Goal: Task Accomplishment & Management: Manage account settings

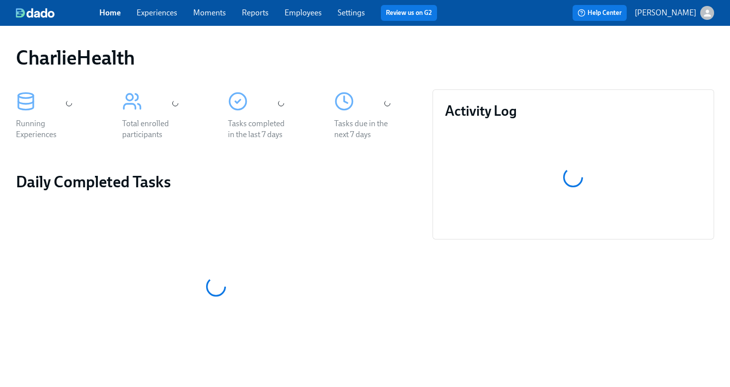
click at [307, 14] on link "Employees" at bounding box center [303, 12] width 37 height 9
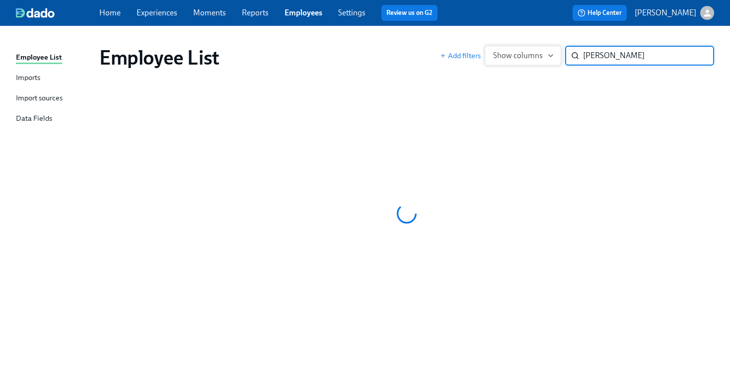
type input "streeter"
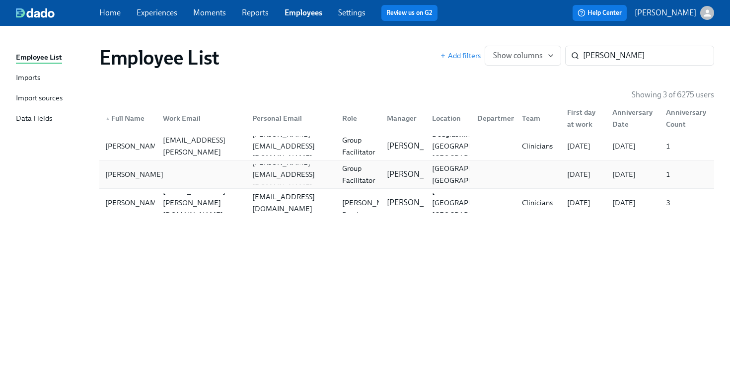
click at [146, 174] on div "[PERSON_NAME]" at bounding box center [134, 174] width 66 height 12
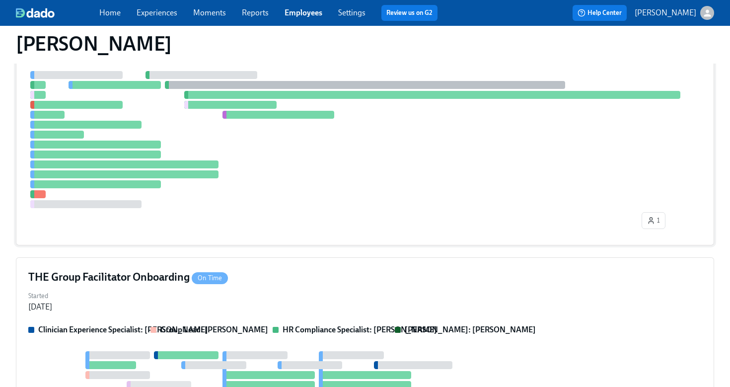
scroll to position [400, 0]
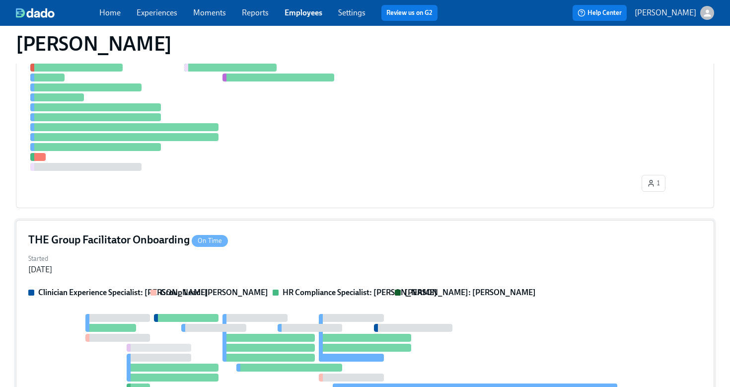
click at [255, 233] on div "THE Group Facilitator Onboarding On Time" at bounding box center [364, 239] width 673 height 15
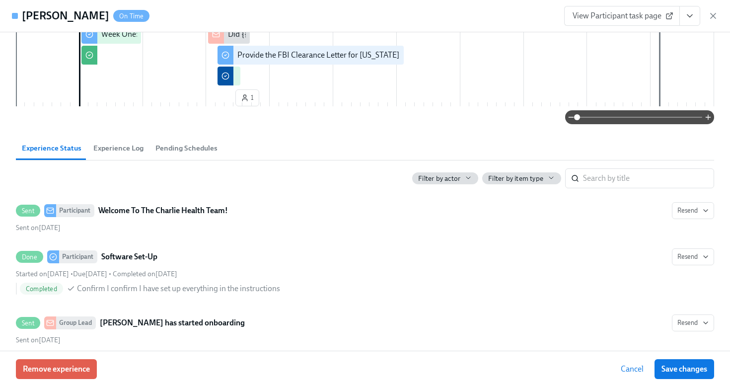
scroll to position [0, 0]
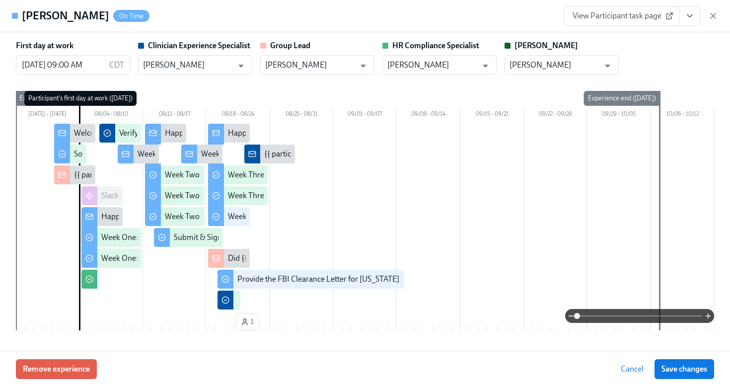
click at [686, 12] on icon "View task page" at bounding box center [690, 16] width 10 height 10
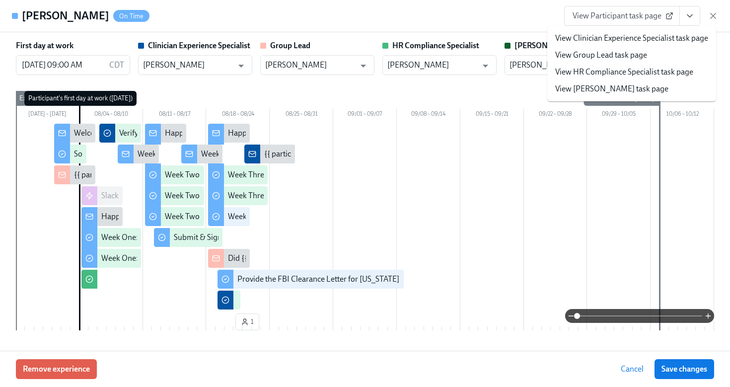
click at [610, 76] on link "View HR Compliance Specialist task page" at bounding box center [624, 72] width 138 height 11
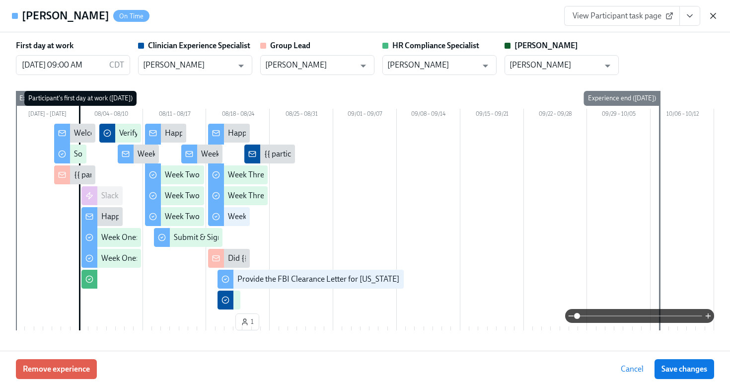
click at [710, 17] on icon "button" at bounding box center [713, 16] width 10 height 10
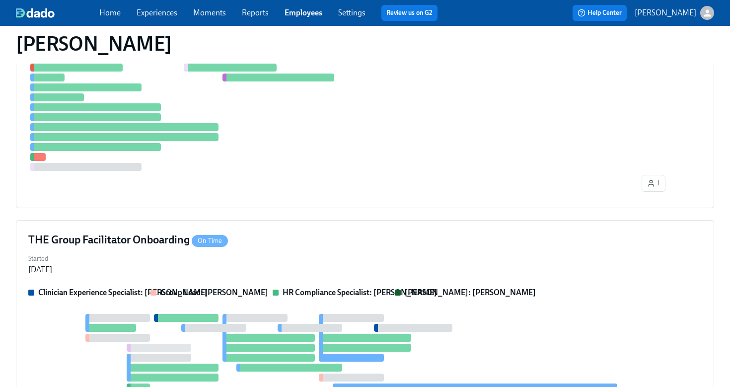
click at [711, 9] on icon "button" at bounding box center [707, 13] width 10 height 10
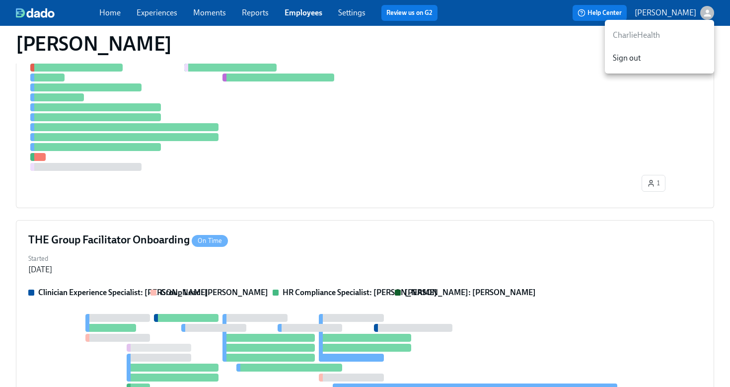
click at [295, 21] on div at bounding box center [365, 193] width 730 height 387
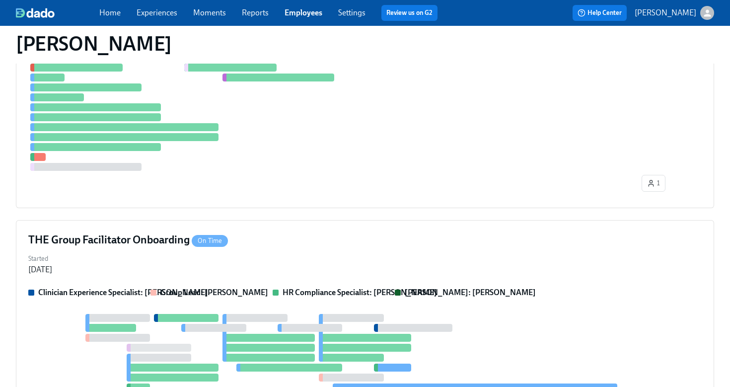
click at [296, 19] on div "Home Experiences Moments Reports Employees Settings Review us on G2" at bounding box center [272, 13] width 346 height 16
click at [296, 12] on link "Employees" at bounding box center [304, 12] width 38 height 9
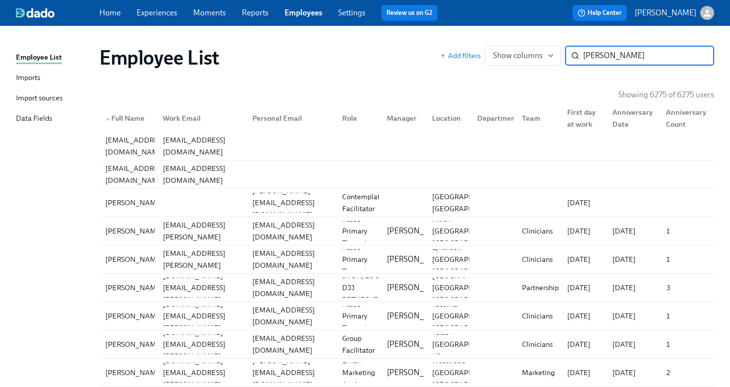
type input "mathis"
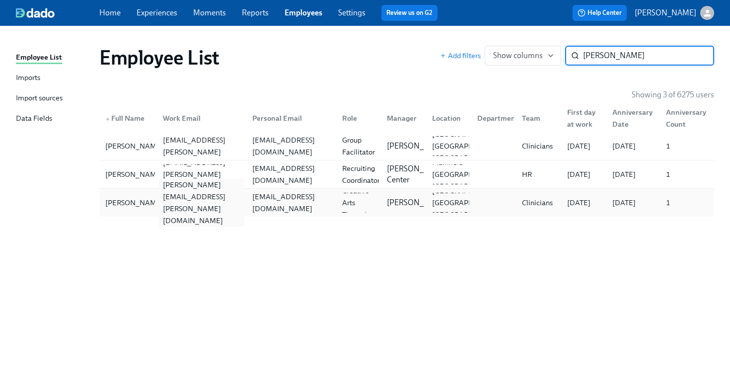
click at [221, 202] on div "sarah.mathis@charliehealth.com" at bounding box center [202, 203] width 86 height 48
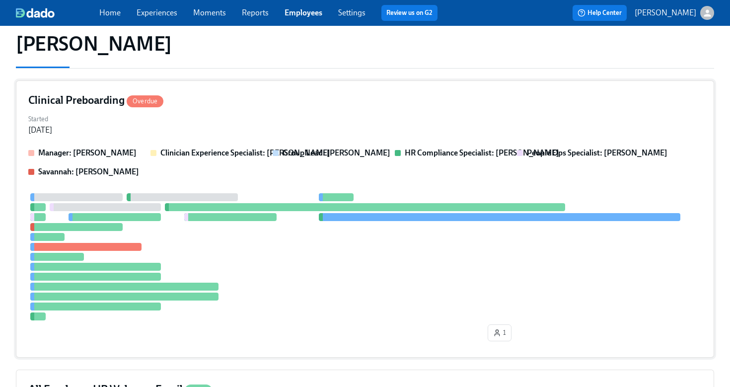
scroll to position [260, 0]
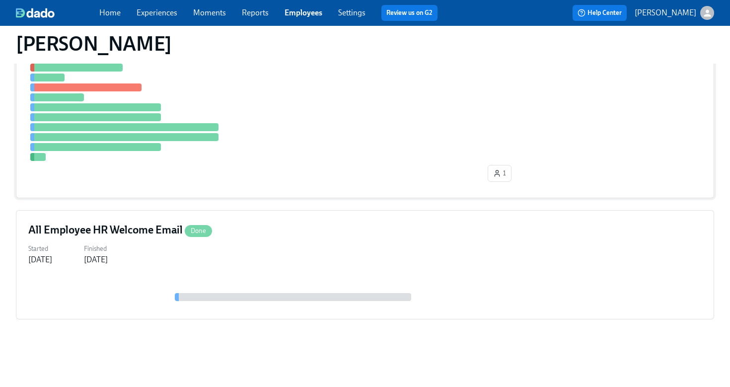
click at [496, 133] on div at bounding box center [364, 97] width 673 height 127
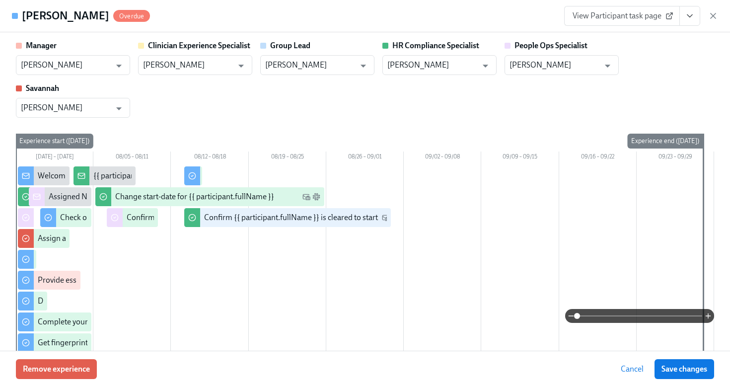
click at [693, 17] on icon "View task page" at bounding box center [690, 16] width 10 height 10
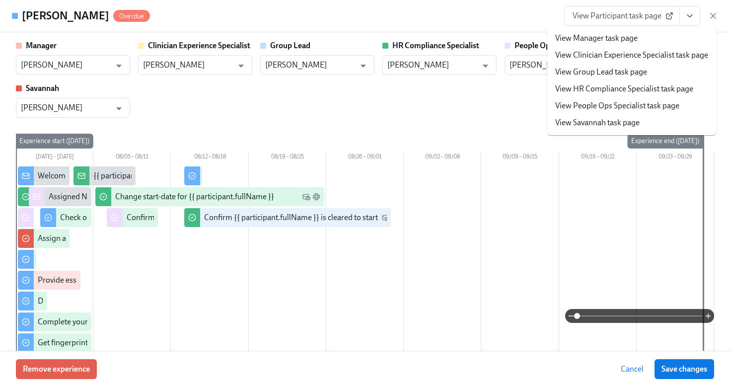
click at [637, 89] on link "View HR Compliance Specialist task page" at bounding box center [624, 88] width 138 height 11
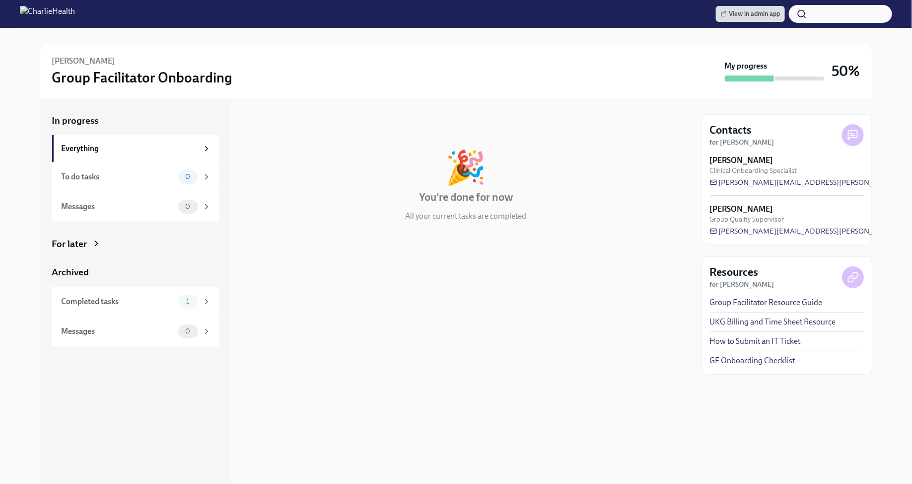
click at [84, 232] on div "In progress Everything To do tasks 0 Messages 0 For later Archived Completed ta…" at bounding box center [135, 230] width 167 height 232
click at [84, 237] on div "For later" at bounding box center [69, 243] width 35 height 13
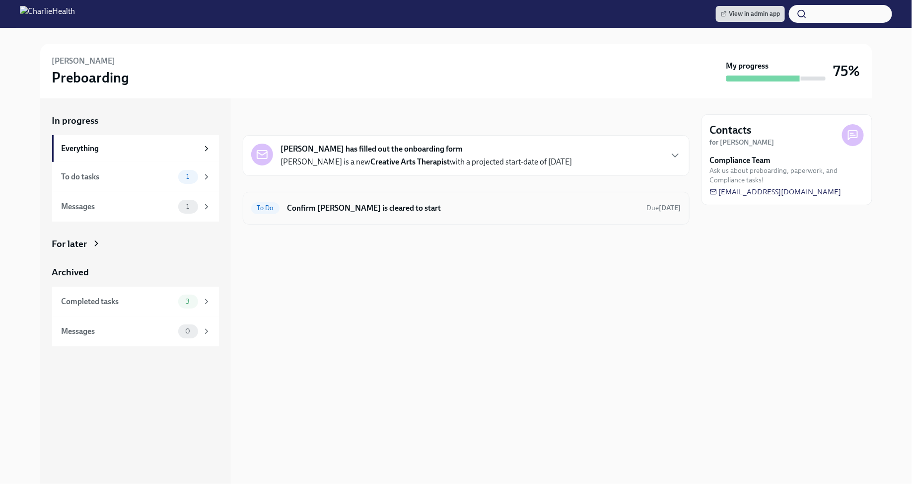
click at [341, 210] on h6 "Confirm Sarah Mathis is cleared to start" at bounding box center [463, 208] width 352 height 11
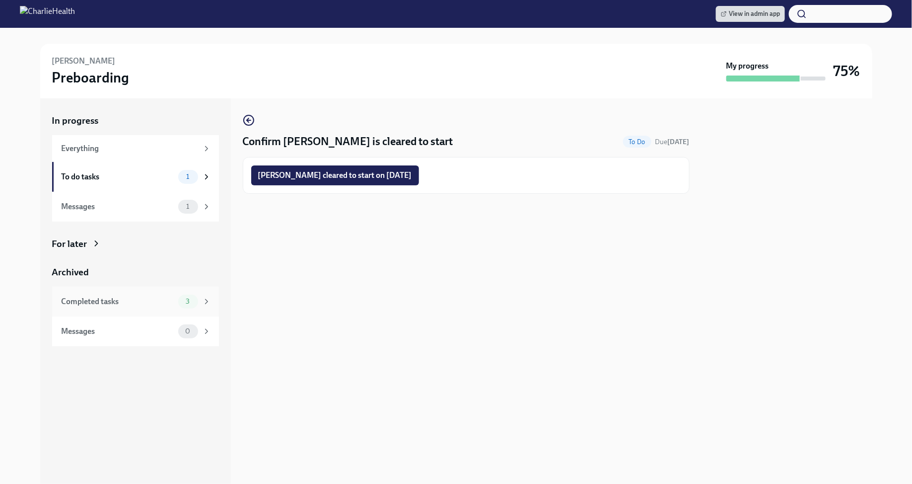
click at [144, 302] on div "Completed tasks" at bounding box center [118, 301] width 113 height 11
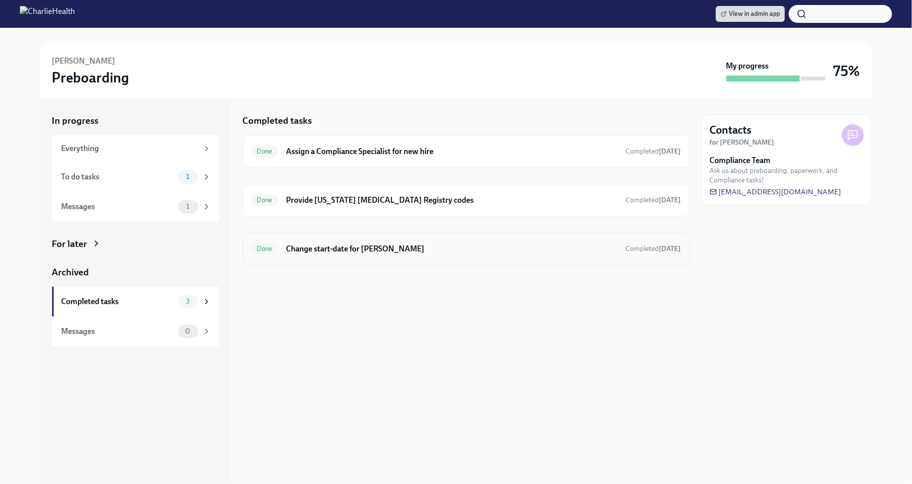
click at [318, 248] on h6 "Change start-date for Sarah Mathis" at bounding box center [452, 248] width 332 height 11
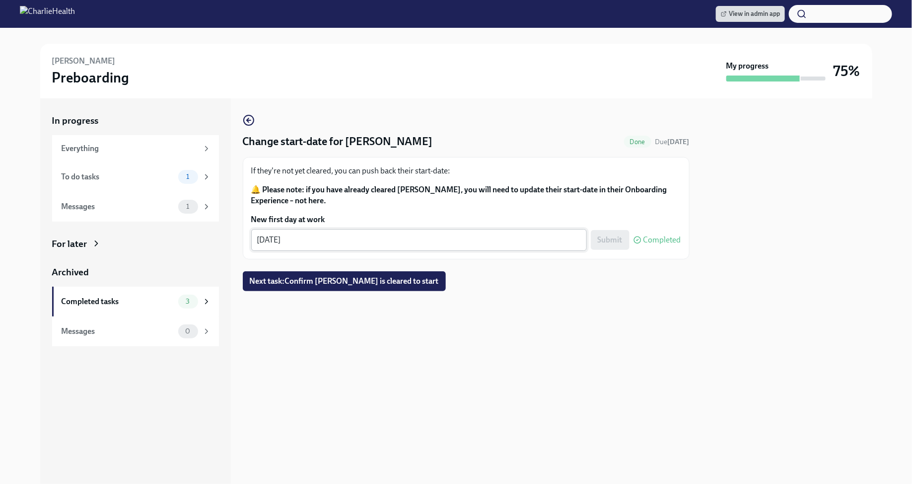
click at [547, 230] on div "08/25/2025 x ​" at bounding box center [419, 240] width 336 height 22
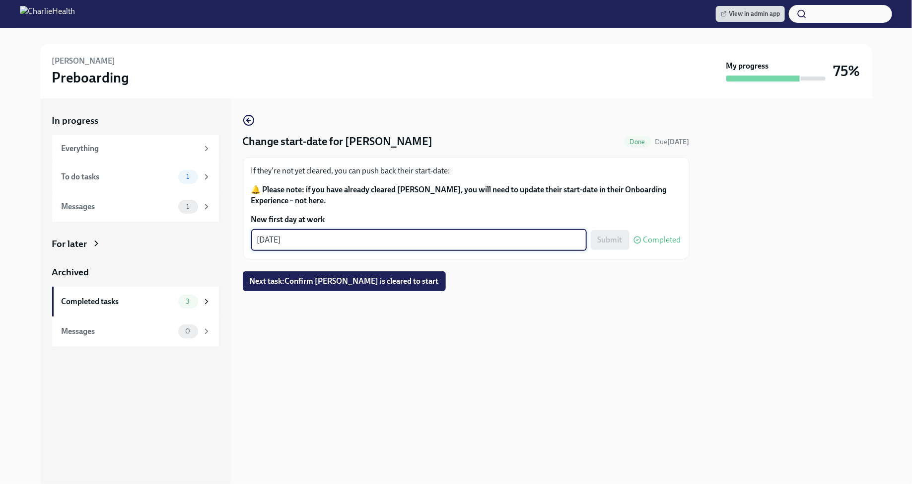
click at [97, 244] on icon at bounding box center [96, 243] width 10 height 10
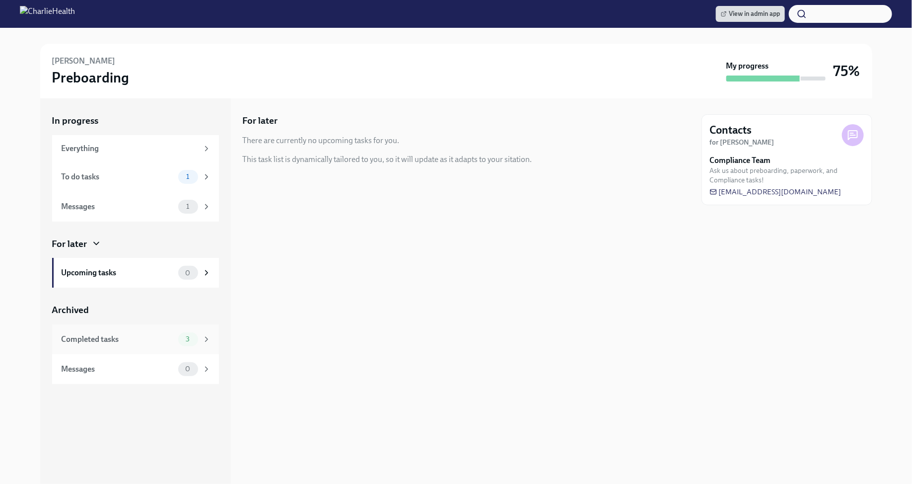
click at [139, 331] on div "Completed tasks 3" at bounding box center [135, 339] width 167 height 30
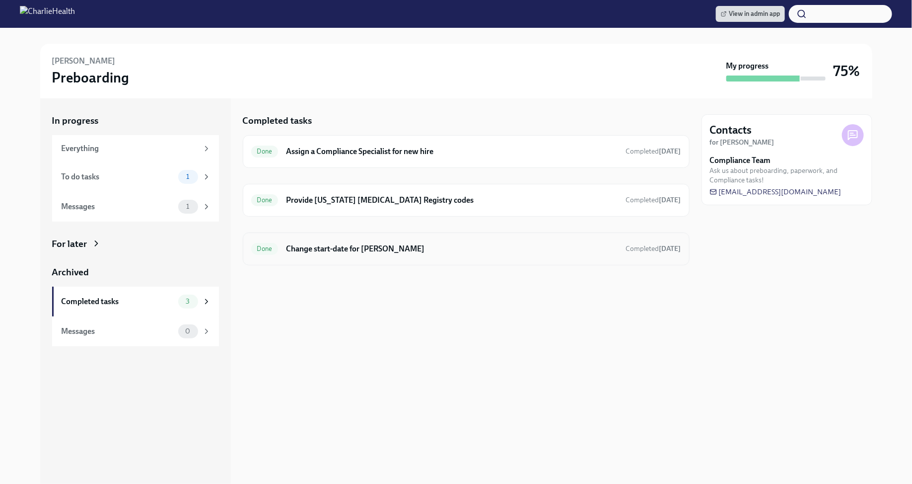
click at [387, 252] on h6 "Change start-date for Sarah Mathis" at bounding box center [452, 248] width 332 height 11
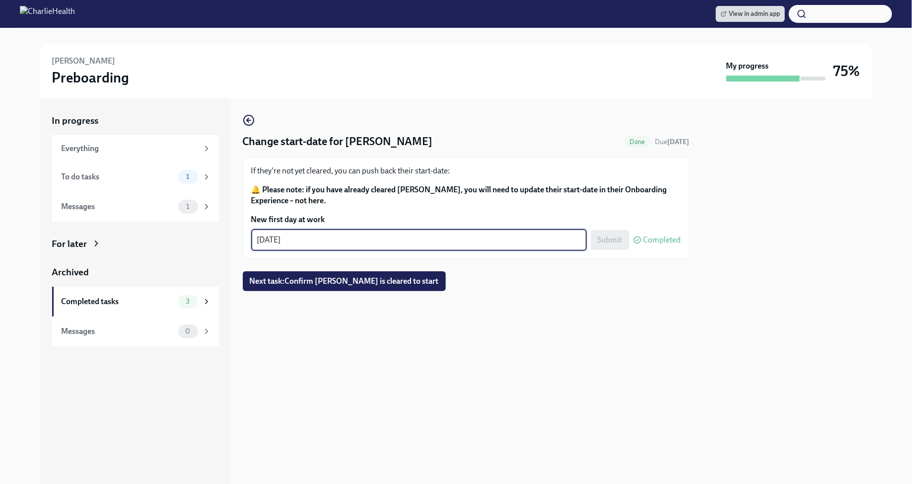
click at [302, 237] on textarea "08/25/2025" at bounding box center [419, 240] width 324 height 12
type textarea "08/25/2025"
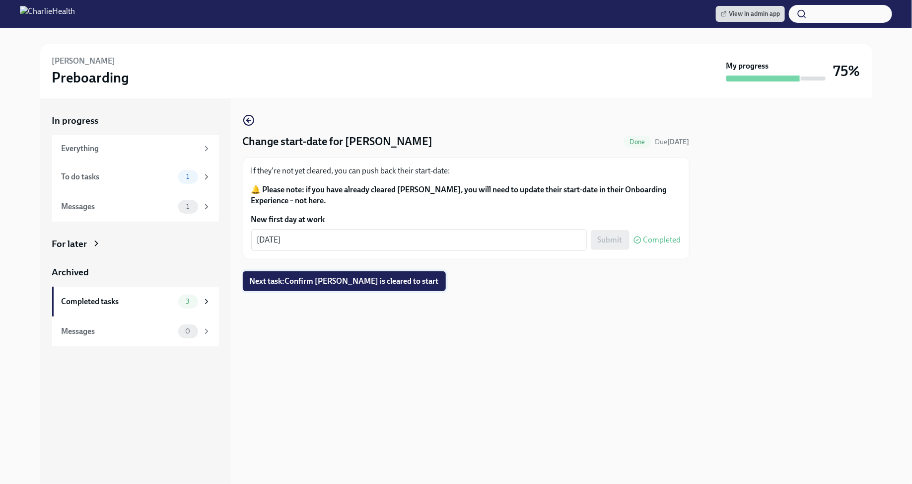
click at [341, 278] on span "Next task : Confirm Sarah Mathis is cleared to start" at bounding box center [344, 281] width 189 height 10
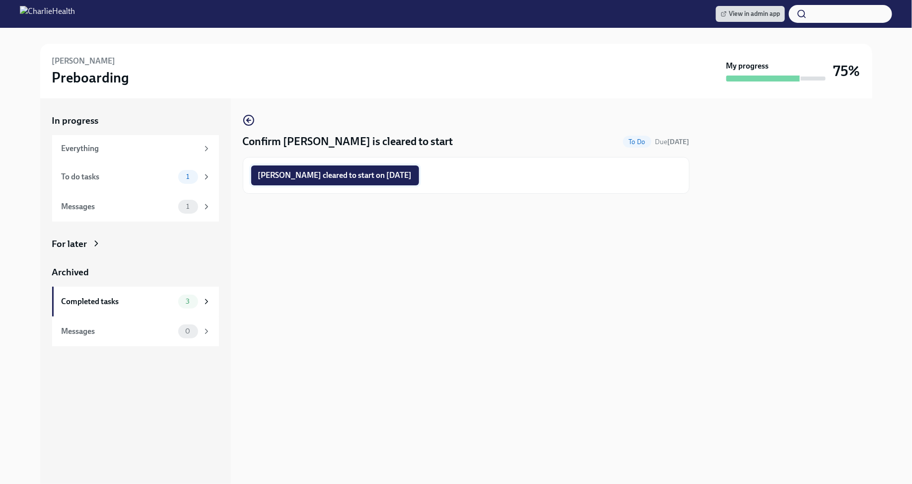
click at [338, 170] on span "Sarah Mathis cleared to start on 08/18/2025" at bounding box center [335, 175] width 154 height 10
